Goal: Task Accomplishment & Management: Use online tool/utility

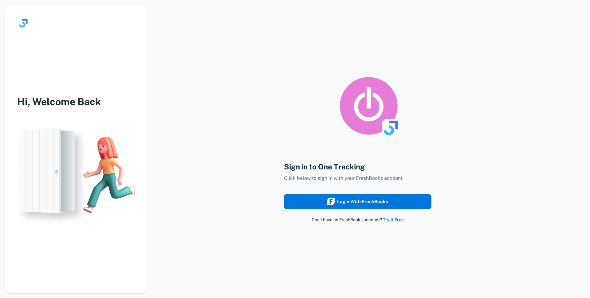
click at [345, 201] on div "Login with FreshBooks" at bounding box center [357, 202] width 61 height 8
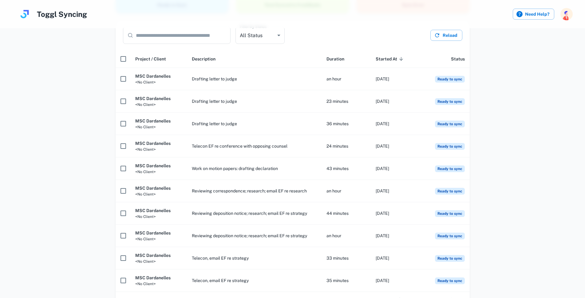
scroll to position [116, 0]
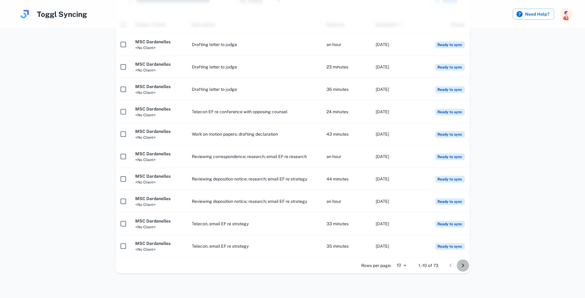
click at [465, 267] on icon "Go to next page" at bounding box center [462, 265] width 7 height 7
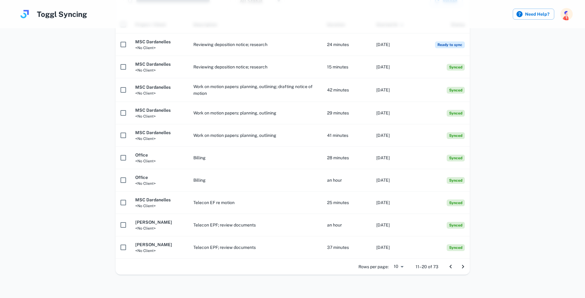
click at [451, 266] on icon "Go to previous page" at bounding box center [450, 267] width 2 height 4
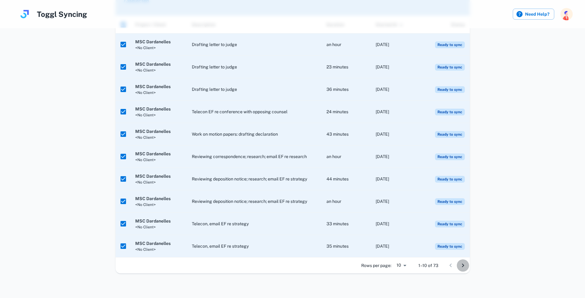
click at [464, 267] on icon "Go to next page" at bounding box center [462, 265] width 7 height 7
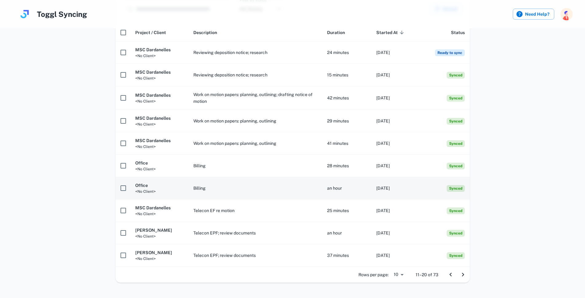
scroll to position [118, 0]
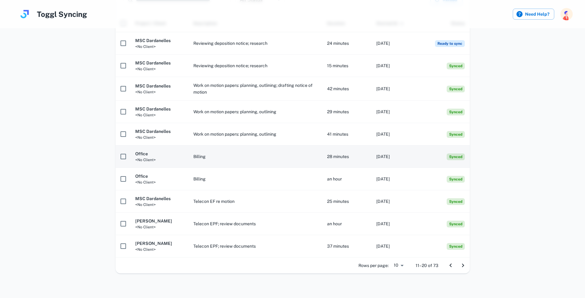
drag, startPoint x: 450, startPoint y: 265, endPoint x: 219, endPoint y: 146, distance: 259.6
click at [250, 176] on div "**********" at bounding box center [293, 129] width 354 height 289
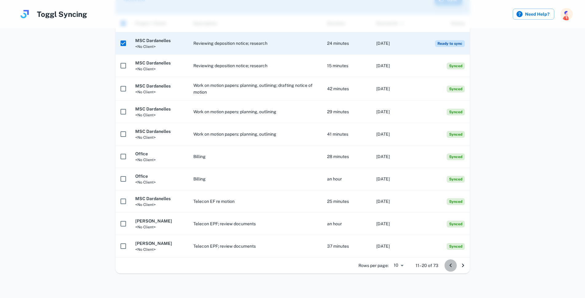
click at [451, 266] on icon "Go to previous page" at bounding box center [450, 265] width 7 height 7
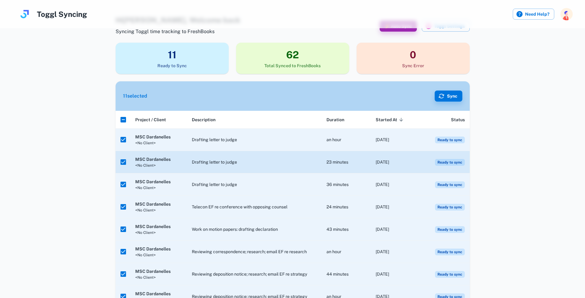
scroll to position [0, 0]
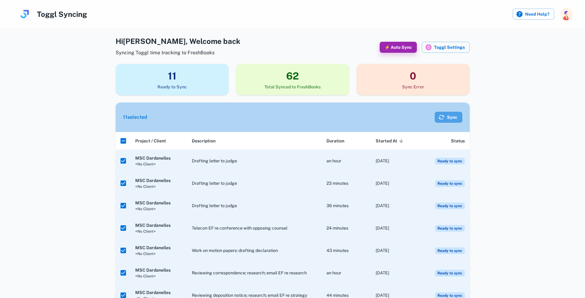
click at [447, 116] on button "Sync" at bounding box center [449, 117] width 28 height 11
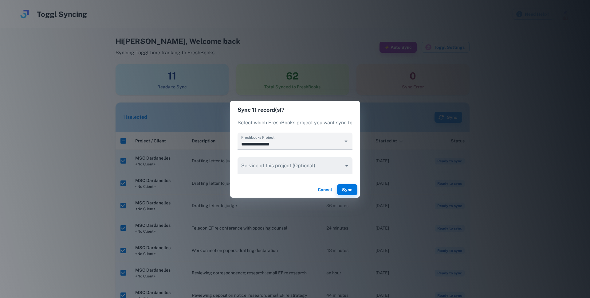
click at [348, 165] on body "Toggl Syncing Need Help? Hi John , Welcome back Syncing Toggl time tracking to …" at bounding box center [295, 149] width 590 height 298
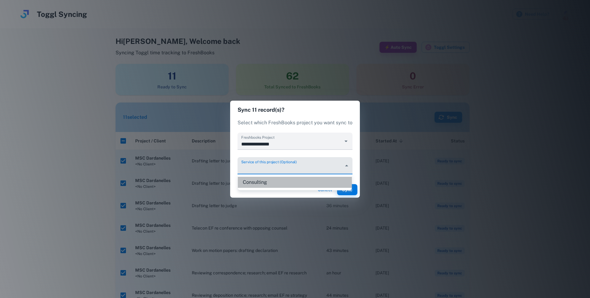
click at [266, 179] on li "Consulting" at bounding box center [295, 182] width 114 height 11
type input "********"
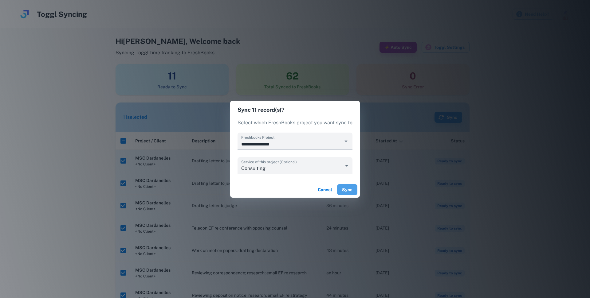
click at [348, 191] on button "Sync" at bounding box center [347, 189] width 20 height 11
